Goal: Task Accomplishment & Management: Manage account settings

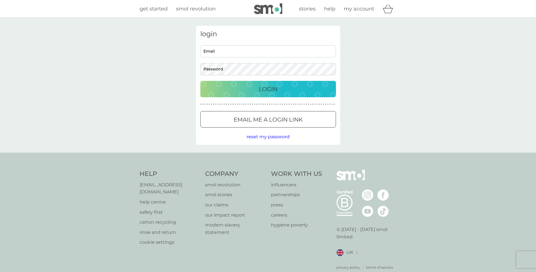
click at [260, 50] on input "Email" at bounding box center [268, 51] width 136 height 12
type input "[EMAIL_ADDRESS][DOMAIN_NAME]"
click at [200, 81] on button "Login" at bounding box center [268, 89] width 136 height 16
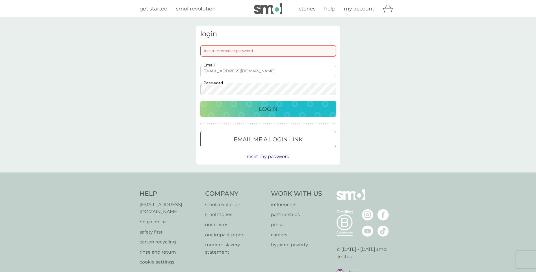
click at [195, 87] on div "login Incorrect email or password karentreby@gmail.com Email Password Login ● ●…" at bounding box center [268, 95] width 153 height 139
click at [200, 101] on button "Login" at bounding box center [268, 109] width 136 height 16
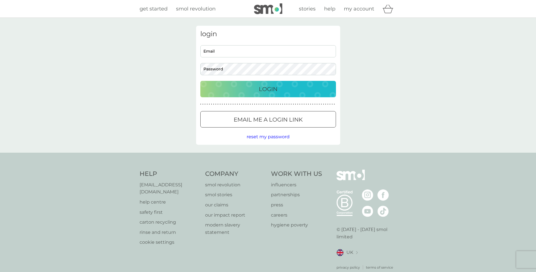
click at [276, 114] on button "Email me a login link" at bounding box center [268, 119] width 136 height 16
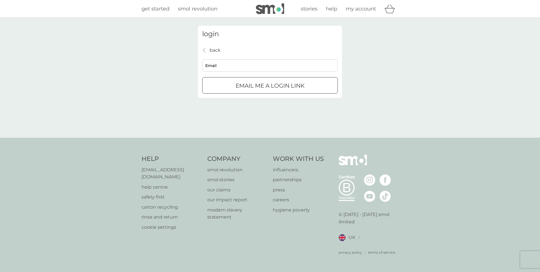
click at [261, 70] on input "Email" at bounding box center [270, 65] width 136 height 12
type input "[EMAIL_ADDRESS][DOMAIN_NAME]"
click at [258, 84] on p "Email me a login link" at bounding box center [270, 85] width 69 height 9
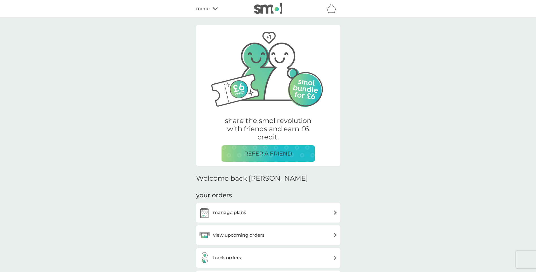
click at [245, 233] on h3 "view upcoming orders" at bounding box center [238, 234] width 51 height 7
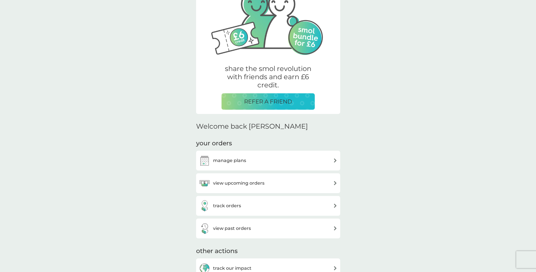
scroll to position [57, 0]
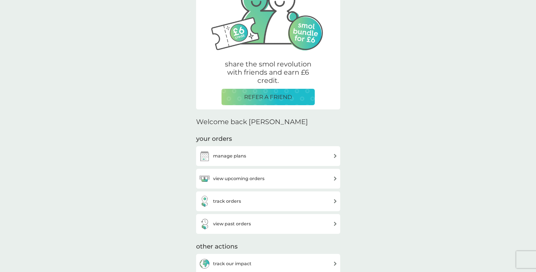
click at [247, 198] on div "track orders" at bounding box center [268, 201] width 138 height 11
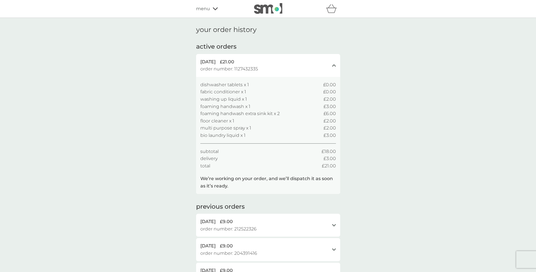
click at [247, 68] on span "order number: 1127432335" at bounding box center [229, 68] width 58 height 7
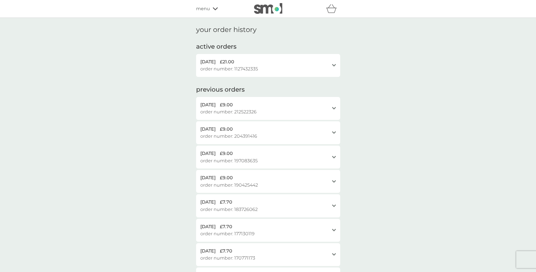
click at [247, 68] on span "order number: 1127432335" at bounding box center [229, 68] width 58 height 7
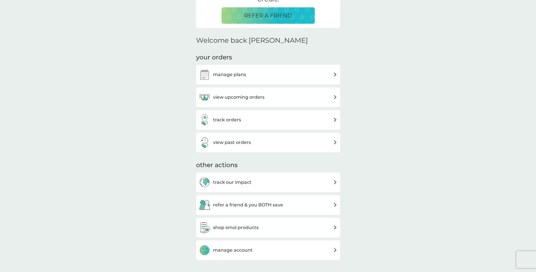
scroll to position [254, 0]
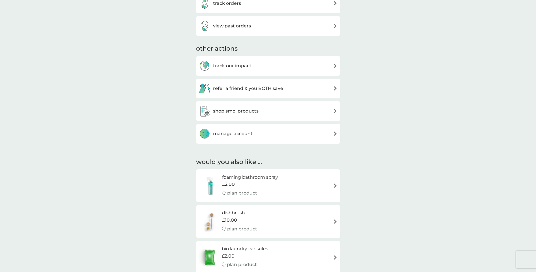
click at [243, 133] on h3 "manage account" at bounding box center [233, 133] width 40 height 7
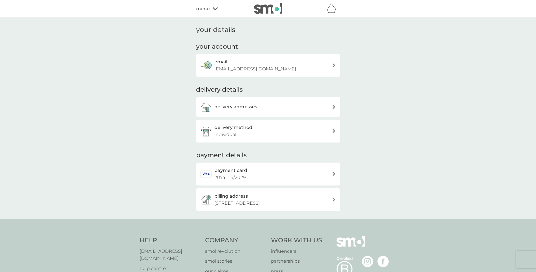
click at [245, 109] on h3 "delivery addresses" at bounding box center [235, 106] width 43 height 7
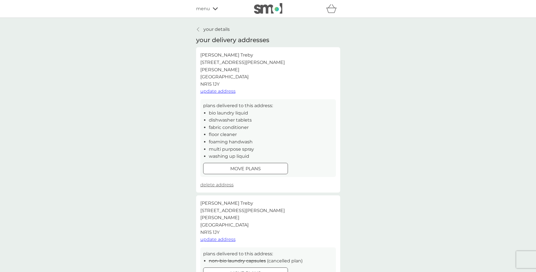
click at [229, 90] on span "update address" at bounding box center [217, 90] width 35 height 5
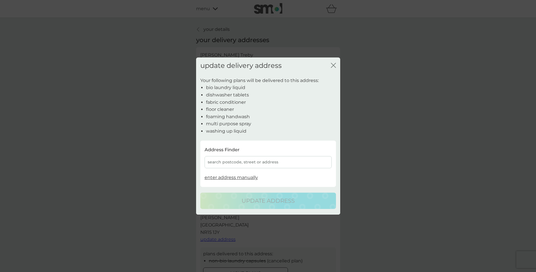
click at [247, 166] on div "search postcode, street or address" at bounding box center [268, 162] width 127 height 12
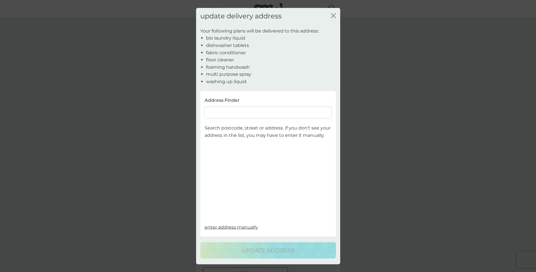
click at [234, 113] on input at bounding box center [268, 113] width 127 height 12
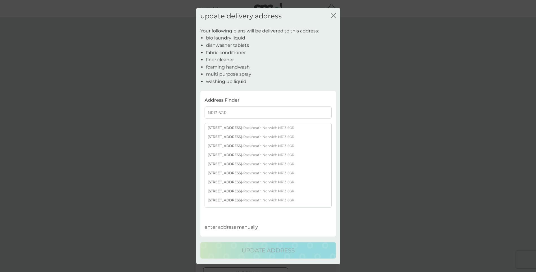
type input "NR13 6GR"
click at [229, 163] on div "5 Stanway Road - Rackheath Norwich NR13 6GR" at bounding box center [268, 163] width 127 height 9
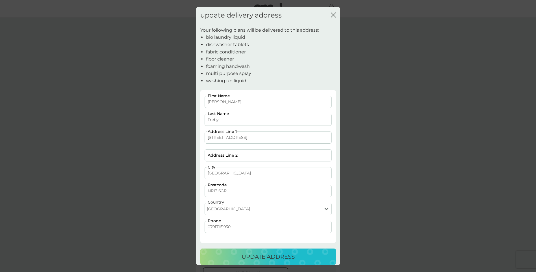
click at [247, 251] on button "update address" at bounding box center [268, 256] width 136 height 16
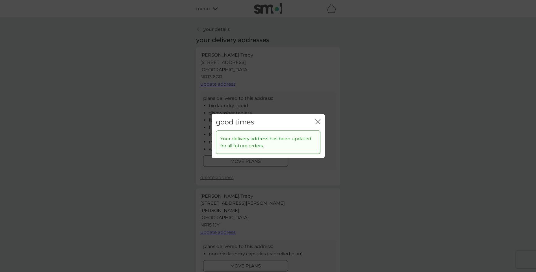
click at [316, 123] on icon "close" at bounding box center [317, 122] width 2 height 5
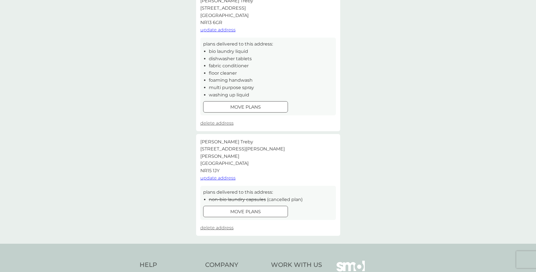
scroll to position [57, 0]
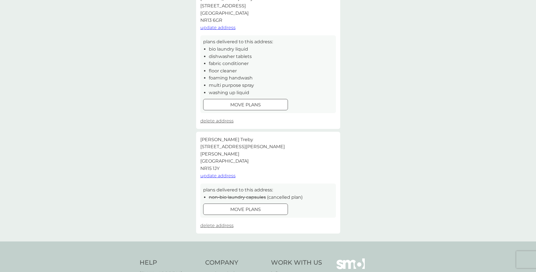
click at [227, 225] on span "delete address" at bounding box center [216, 225] width 33 height 5
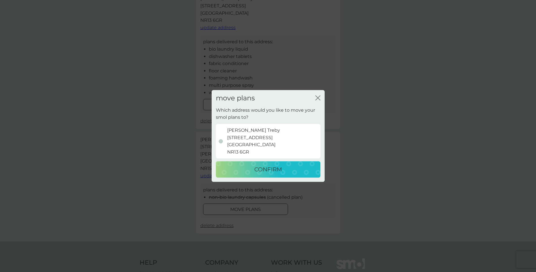
click at [248, 172] on div "CONFIRM" at bounding box center [268, 169] width 93 height 9
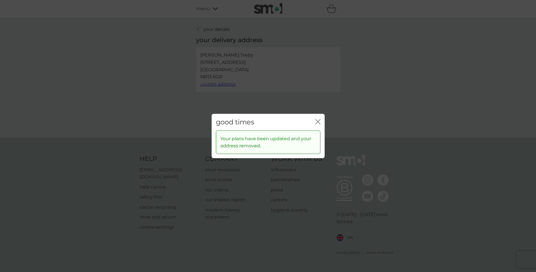
scroll to position [0, 0]
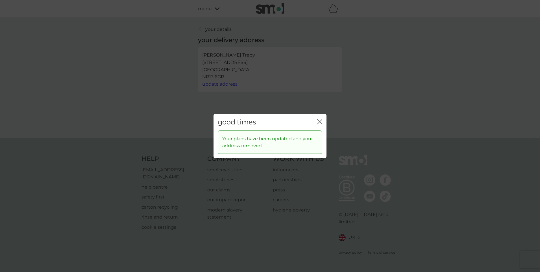
click at [317, 121] on div "good times close" at bounding box center [270, 122] width 113 height 17
click at [319, 121] on icon "close" at bounding box center [319, 121] width 5 height 5
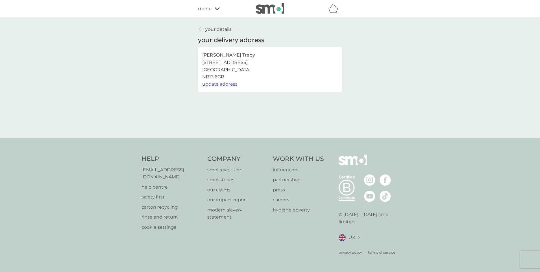
click at [212, 9] on div "menu" at bounding box center [222, 8] width 48 height 7
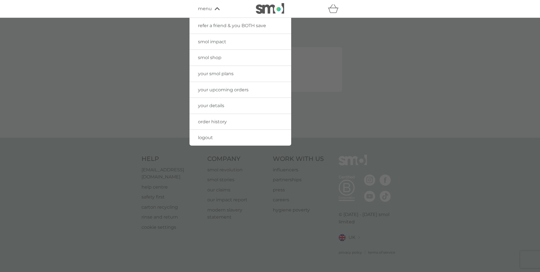
drag, startPoint x: 373, startPoint y: 94, endPoint x: 372, endPoint y: 97, distance: 3.8
click at [373, 94] on div at bounding box center [270, 154] width 540 height 272
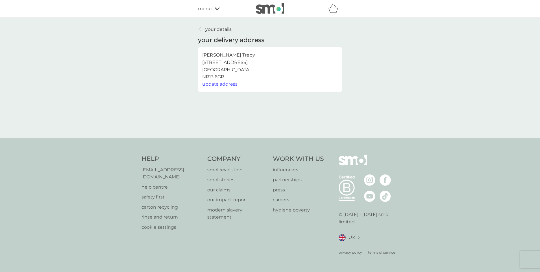
click at [173, 176] on p "[EMAIL_ADDRESS][DOMAIN_NAME]" at bounding box center [172, 173] width 60 height 14
click at [215, 12] on div "menu" at bounding box center [222, 8] width 48 height 7
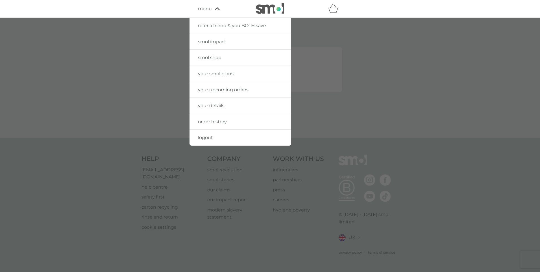
click at [210, 122] on span "order history" at bounding box center [212, 121] width 29 height 5
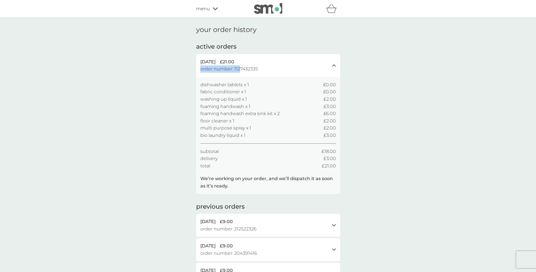
drag, startPoint x: 262, startPoint y: 69, endPoint x: 239, endPoint y: 69, distance: 23.5
click at [239, 69] on div "6 Oct 2025 £21.00 order number: 1127432335" at bounding box center [264, 65] width 129 height 14
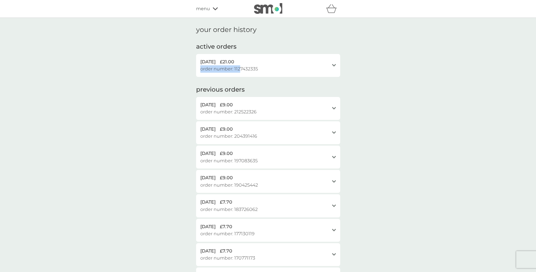
drag, startPoint x: 239, startPoint y: 69, endPoint x: 258, endPoint y: 70, distance: 19.5
click at [255, 70] on span "order number: 1127432335" at bounding box center [229, 68] width 58 height 7
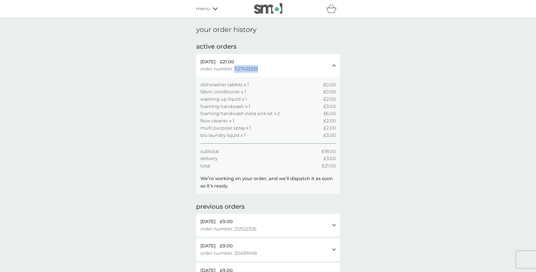
drag, startPoint x: 259, startPoint y: 69, endPoint x: 234, endPoint y: 69, distance: 25.4
click at [234, 69] on div "6 Oct 2025 £21.00 order number: 1127432335" at bounding box center [264, 65] width 129 height 14
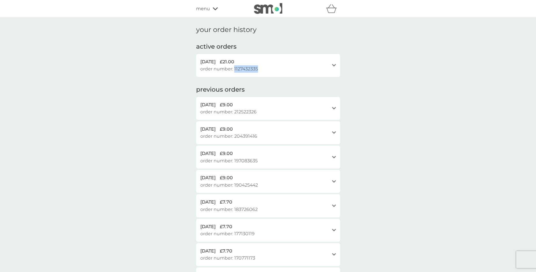
copy span "1127432335"
